Goal: Task Accomplishment & Management: Use online tool/utility

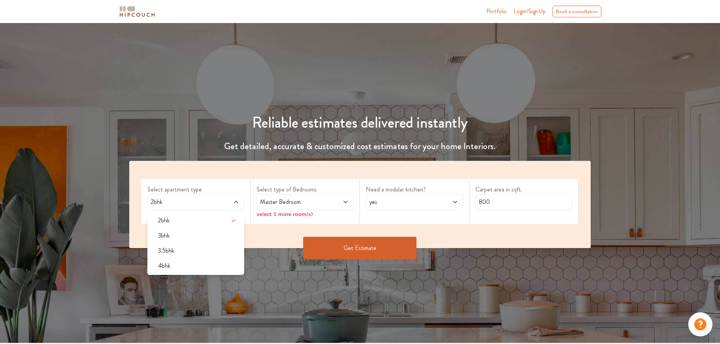
scroll to position [38, 0]
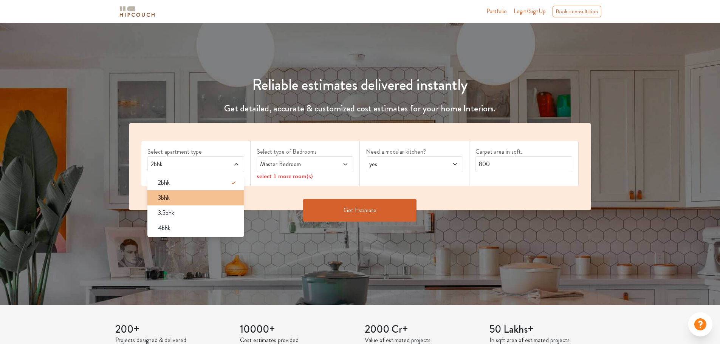
click at [168, 193] on span "3bhk" at bounding box center [164, 197] width 12 height 9
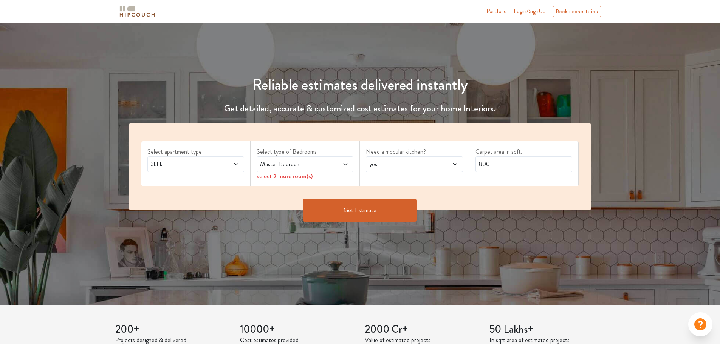
click at [278, 158] on div "Master Bedroom" at bounding box center [304, 164] width 97 height 16
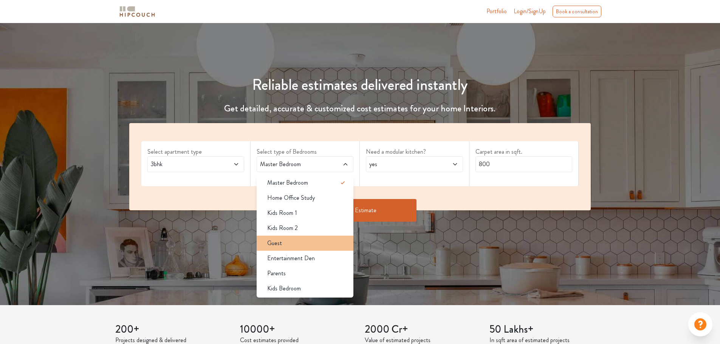
click at [283, 246] on div "Guest" at bounding box center [307, 243] width 92 height 9
click at [278, 259] on span "Entertainment Den" at bounding box center [291, 258] width 48 height 9
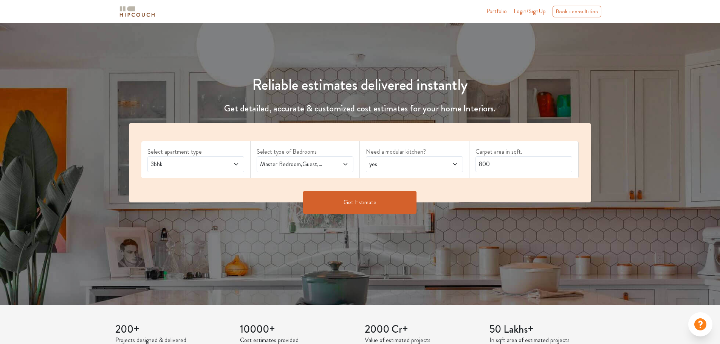
click at [377, 161] on span "yes" at bounding box center [402, 164] width 68 height 9
click at [378, 200] on span "no" at bounding box center [379, 197] width 6 height 9
drag, startPoint x: 499, startPoint y: 166, endPoint x: 470, endPoint y: 166, distance: 29.1
click at [470, 166] on div "Carpet area in sqft. 800" at bounding box center [523, 159] width 109 height 37
type input "1700"
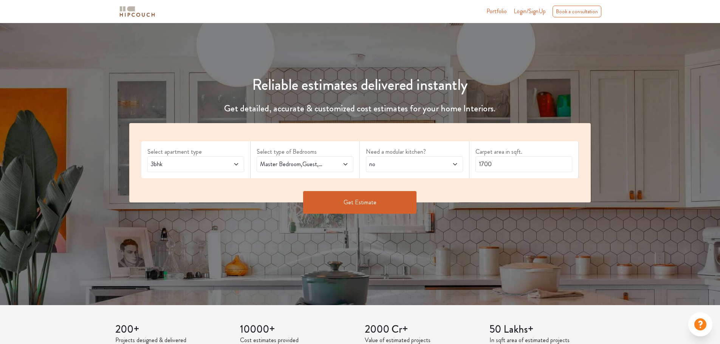
click at [395, 202] on button "Get Estimate" at bounding box center [359, 202] width 113 height 23
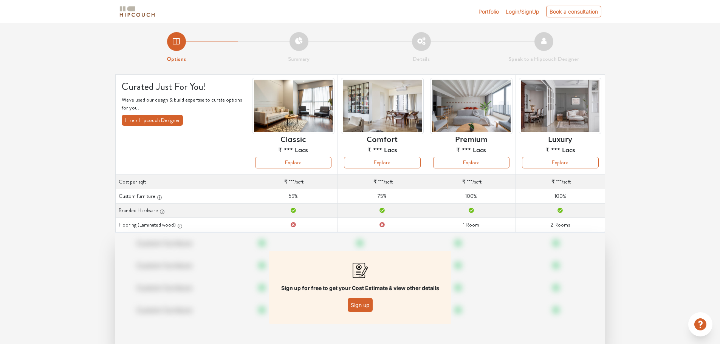
scroll to position [27, 0]
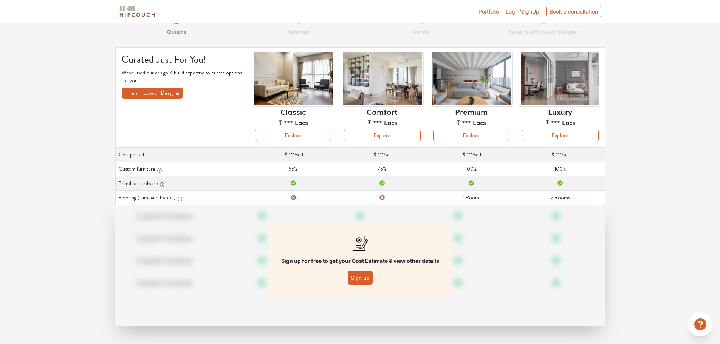
click at [365, 276] on button "Sign up" at bounding box center [360, 278] width 25 height 14
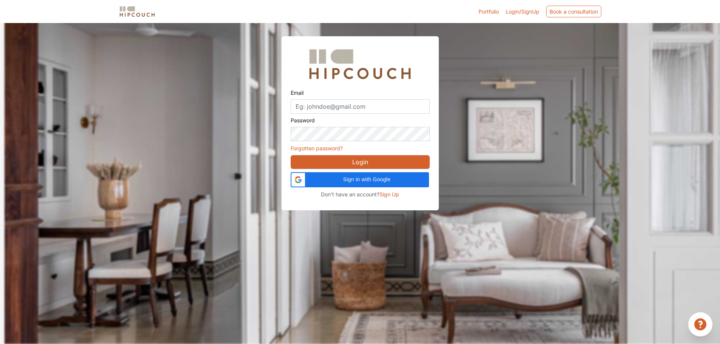
scroll to position [23, 0]
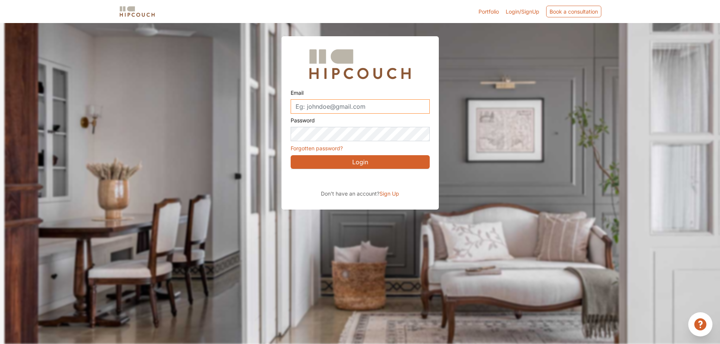
click at [320, 108] on input "Email" at bounding box center [359, 106] width 139 height 14
click at [481, 238] on div at bounding box center [365, 172] width 720 height 344
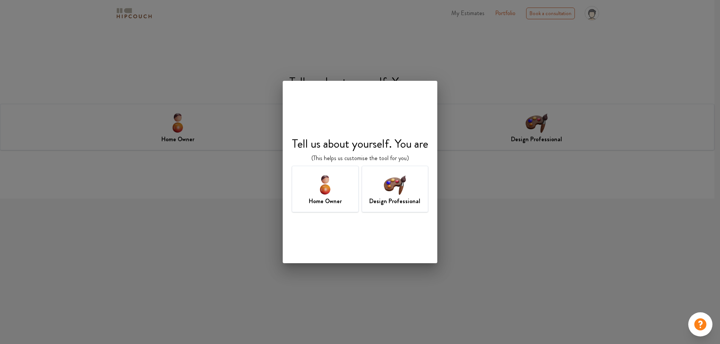
click at [380, 190] on div "Design Professional" at bounding box center [394, 189] width 67 height 46
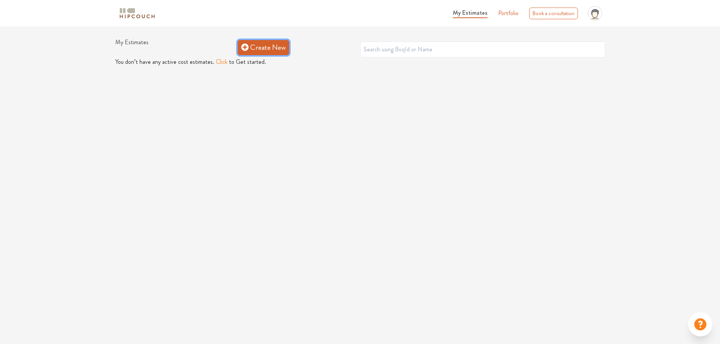
click at [265, 44] on link "Create New" at bounding box center [263, 47] width 51 height 15
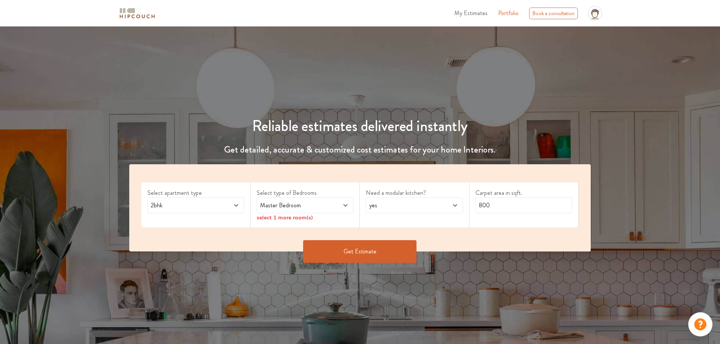
click at [182, 207] on span "2bhk" at bounding box center [183, 205] width 68 height 9
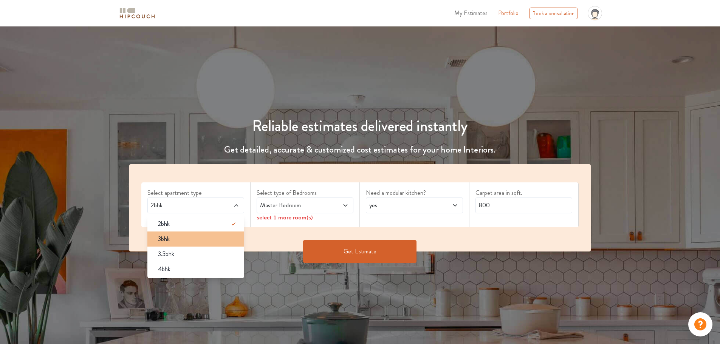
click at [170, 241] on span "3bhk" at bounding box center [164, 239] width 12 height 9
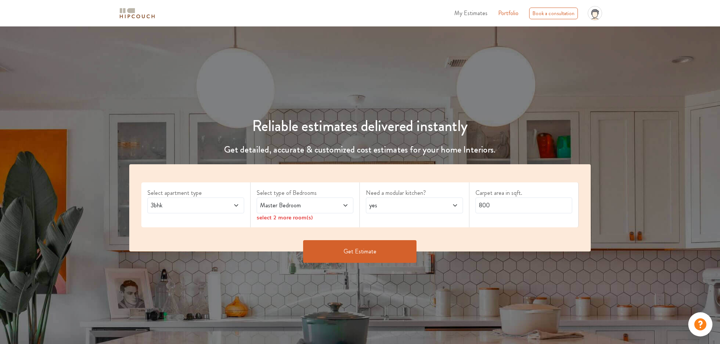
click at [278, 201] on span "Master Bedroom" at bounding box center [292, 205] width 68 height 9
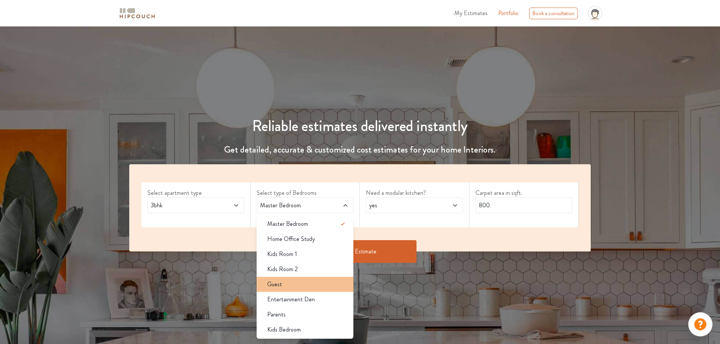
click at [285, 286] on div "Guest" at bounding box center [307, 284] width 92 height 9
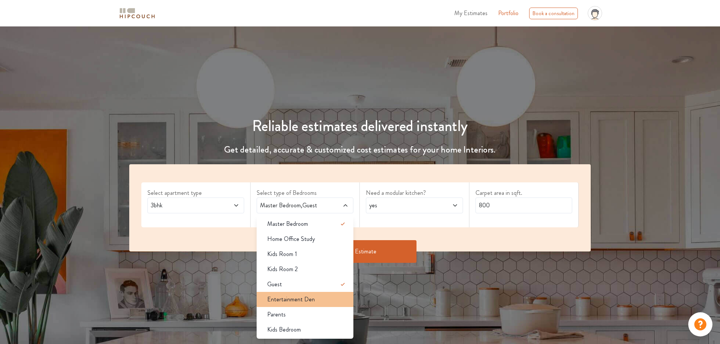
click at [282, 298] on span "Entertainment Den" at bounding box center [291, 299] width 48 height 9
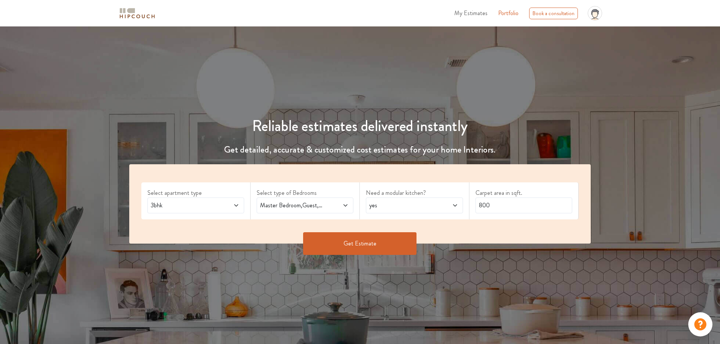
click at [386, 207] on span "yes" at bounding box center [402, 205] width 68 height 9
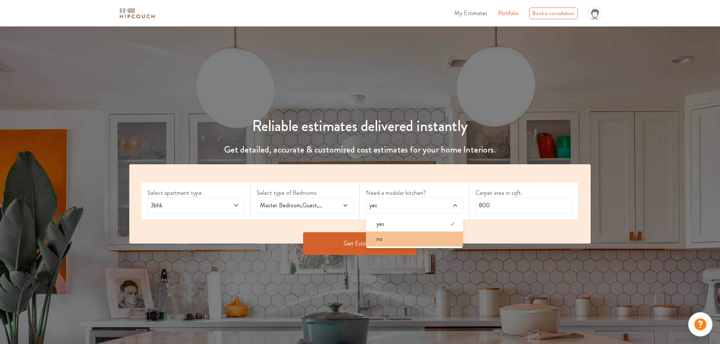
click at [386, 235] on div "no" at bounding box center [416, 239] width 92 height 9
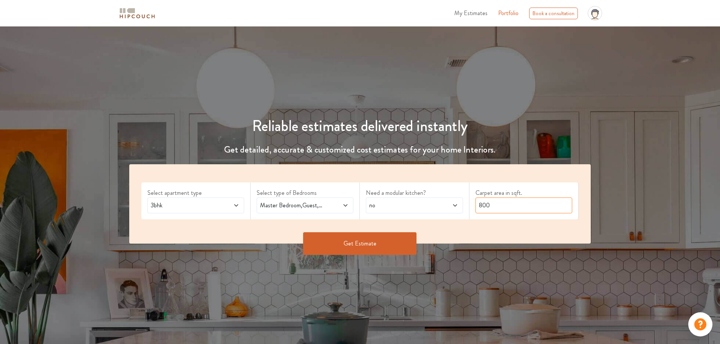
click at [496, 209] on input "800" at bounding box center [523, 206] width 97 height 16
drag, startPoint x: 496, startPoint y: 209, endPoint x: 476, endPoint y: 205, distance: 20.7
click at [476, 205] on input "800" at bounding box center [523, 206] width 97 height 16
type input "1700"
click at [369, 249] on button "Get Estimate" at bounding box center [359, 243] width 113 height 23
